Goal: Task Accomplishment & Management: Use online tool/utility

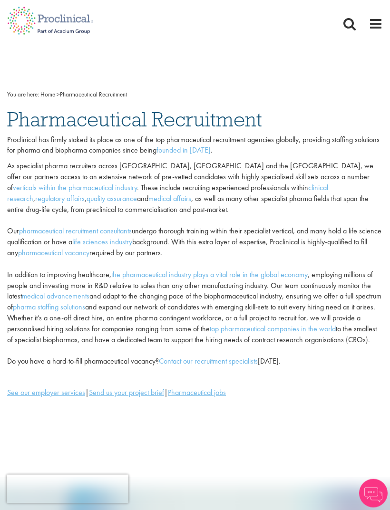
scroll to position [5, 0]
click at [374, 20] on span at bounding box center [375, 24] width 14 height 14
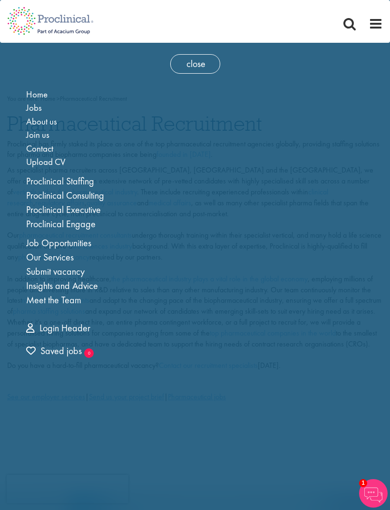
scroll to position [0, 0]
click at [86, 247] on link "Job Opportunities" at bounding box center [58, 243] width 65 height 12
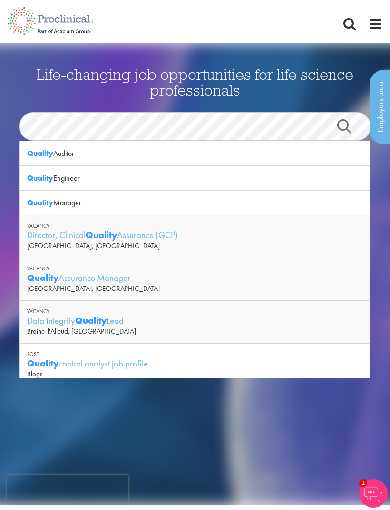
click at [342, 124] on link "Search" at bounding box center [349, 128] width 41 height 19
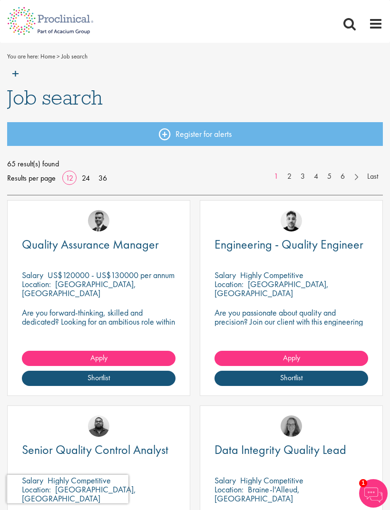
click at [370, 29] on span at bounding box center [375, 24] width 14 height 14
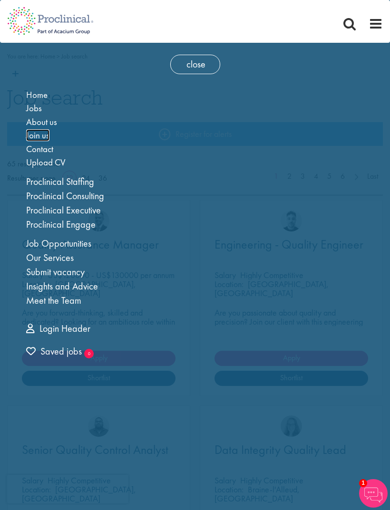
click at [34, 135] on span "Join us" at bounding box center [37, 135] width 23 height 12
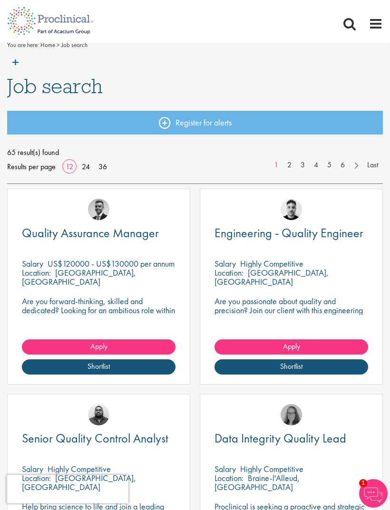
scroll to position [11, 0]
click at [38, 89] on span "Job search" at bounding box center [55, 87] width 96 height 26
click at [21, 60] on img at bounding box center [50, 63] width 101 height 42
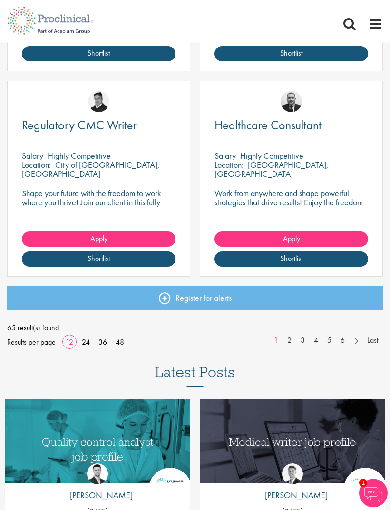
scroll to position [1166, 0]
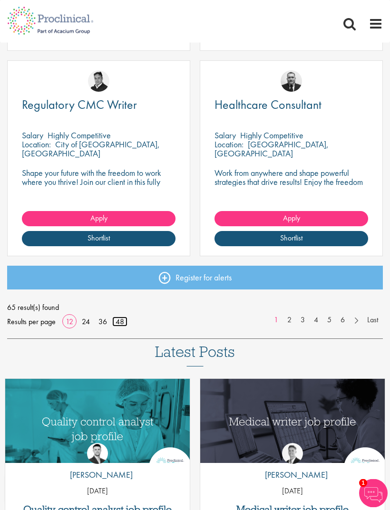
click at [115, 322] on link "48" at bounding box center [119, 322] width 15 height 10
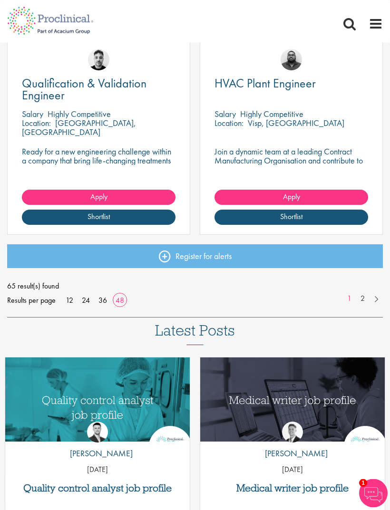
scroll to position [4884, 0]
click at [364, 298] on link "2" at bounding box center [363, 298] width 14 height 11
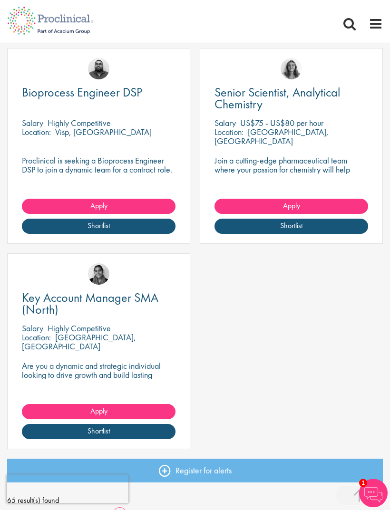
scroll to position [1731, 0]
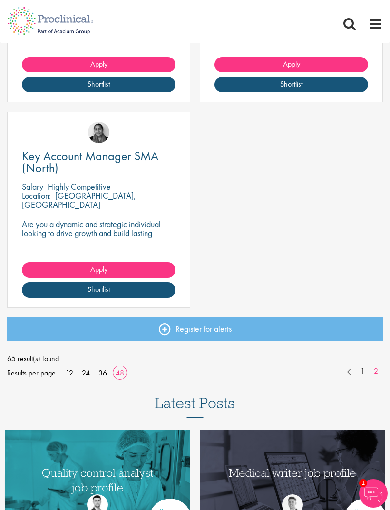
click at [371, 27] on span at bounding box center [375, 24] width 14 height 14
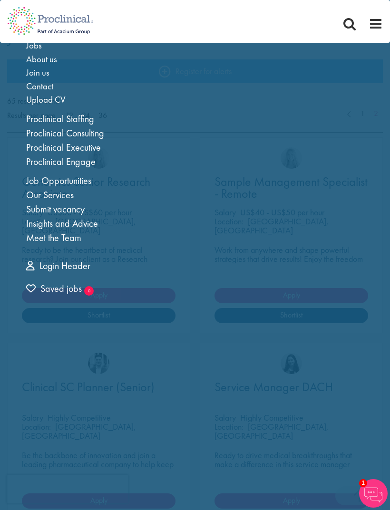
scroll to position [2, 0]
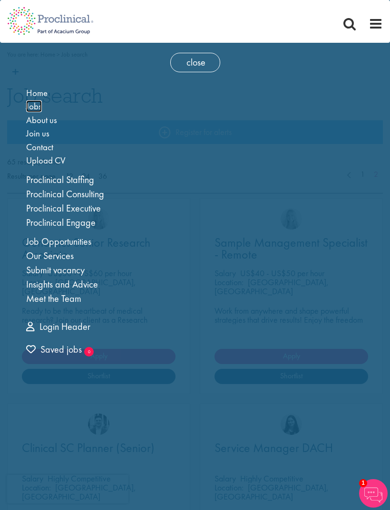
click at [35, 107] on span "Jobs" at bounding box center [34, 106] width 16 height 12
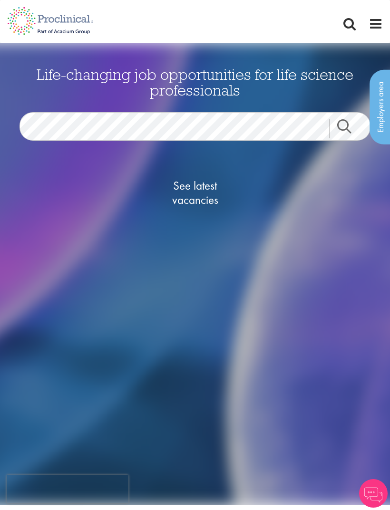
click at [375, 20] on span at bounding box center [375, 24] width 14 height 14
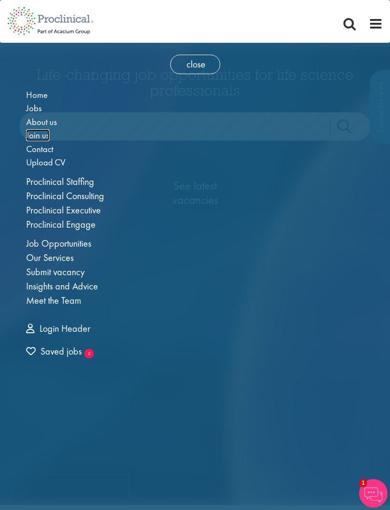
click at [41, 140] on span "Join us" at bounding box center [37, 135] width 23 height 12
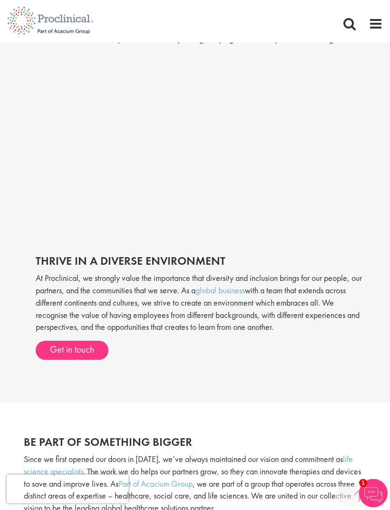
scroll to position [289, 0]
